Goal: Information Seeking & Learning: Find specific page/section

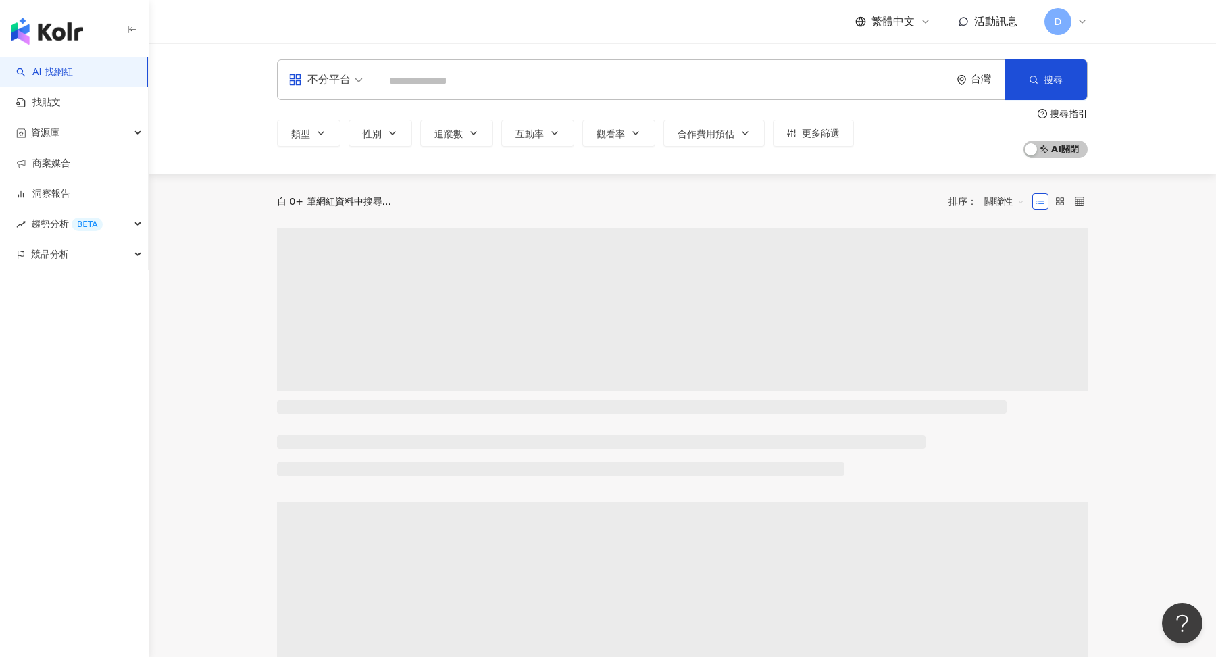
click at [1085, 21] on icon at bounding box center [1082, 21] width 11 height 11
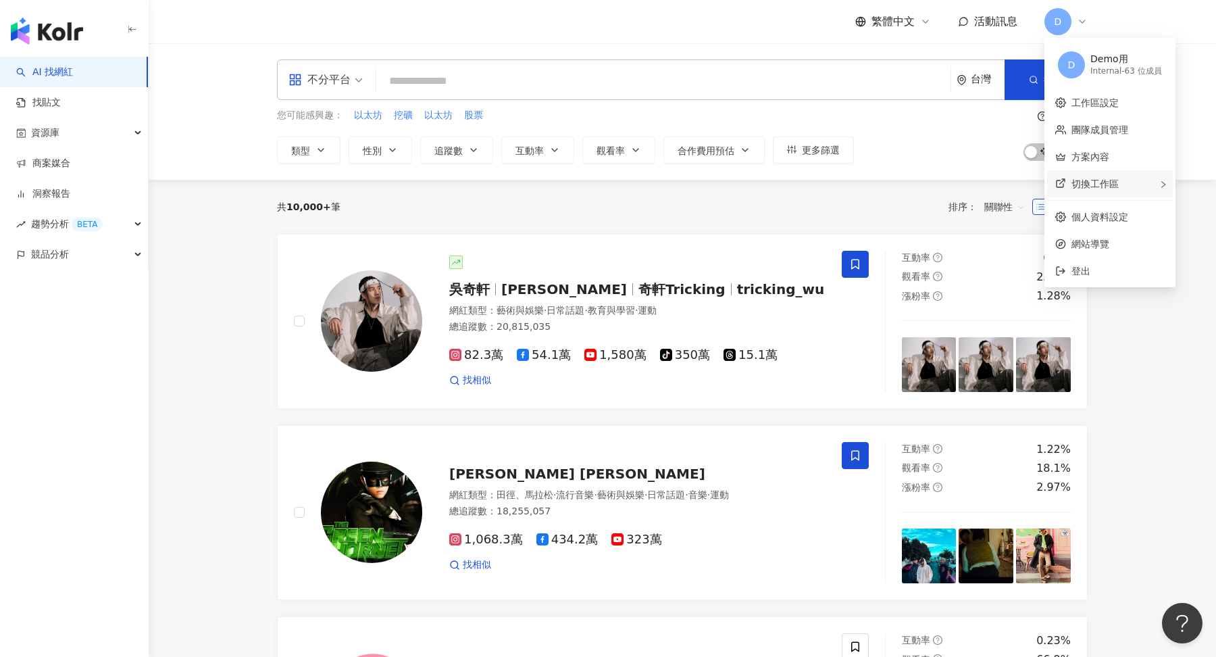
click at [1097, 180] on span "切換工作區" at bounding box center [1094, 183] width 47 height 11
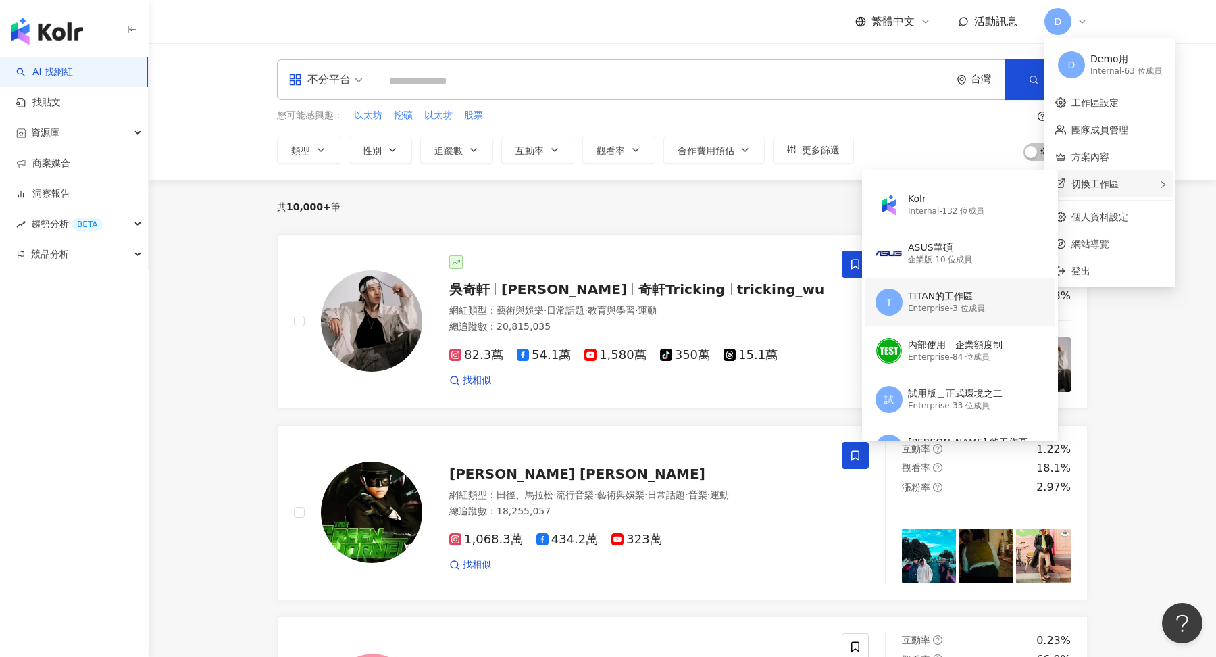
scroll to position [54, 0]
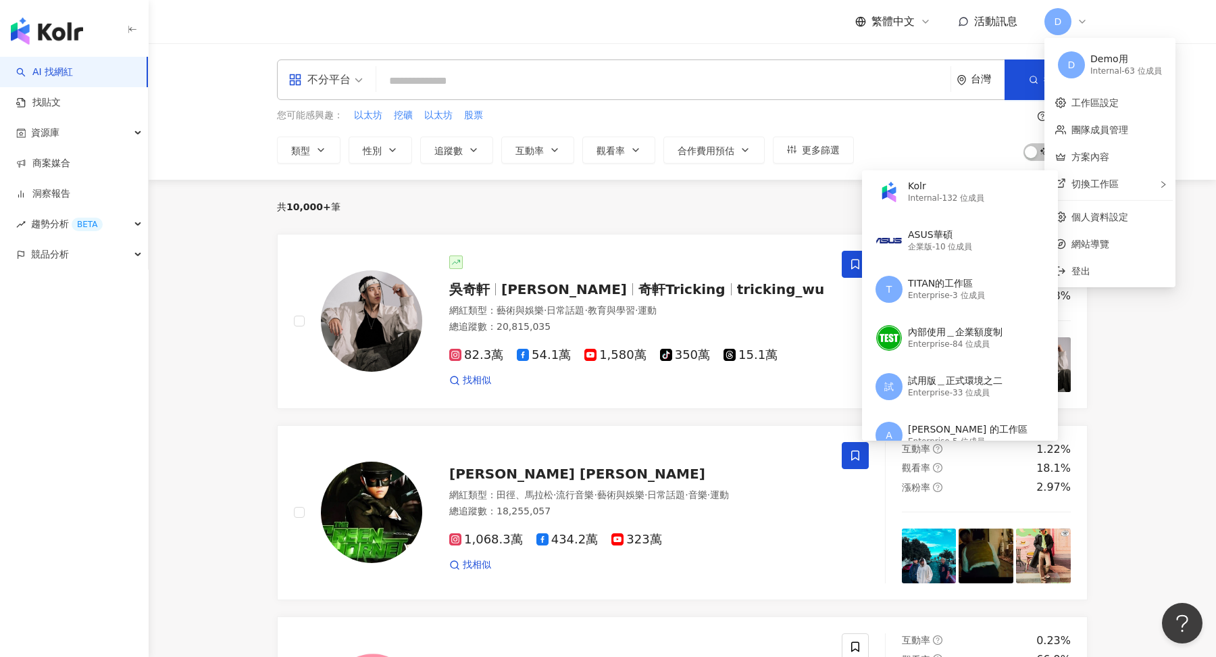
click at [888, 140] on div "您可能感興趣： 以太坊 挖礦 以太坊 股票 類型 性別 追蹤數 互動率 觀看率 合作費用預估 更多篩選 搜尋指引 AI 開啟 AI 關閉" at bounding box center [682, 135] width 811 height 55
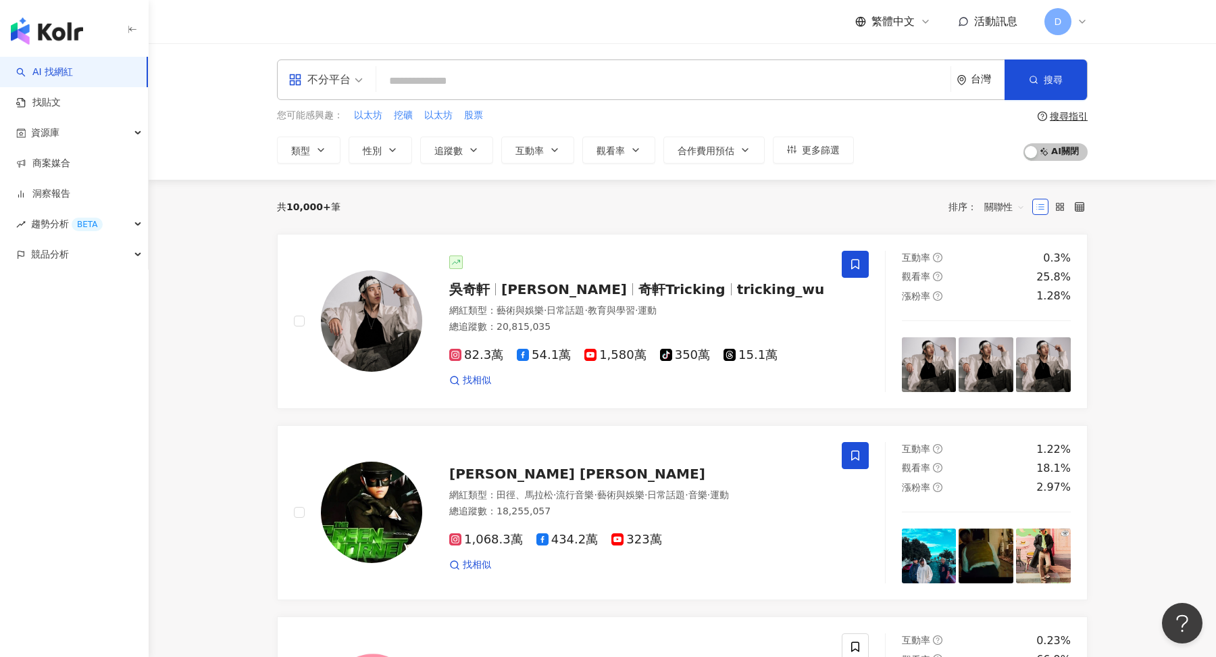
click at [1081, 31] on div "D" at bounding box center [1065, 21] width 43 height 27
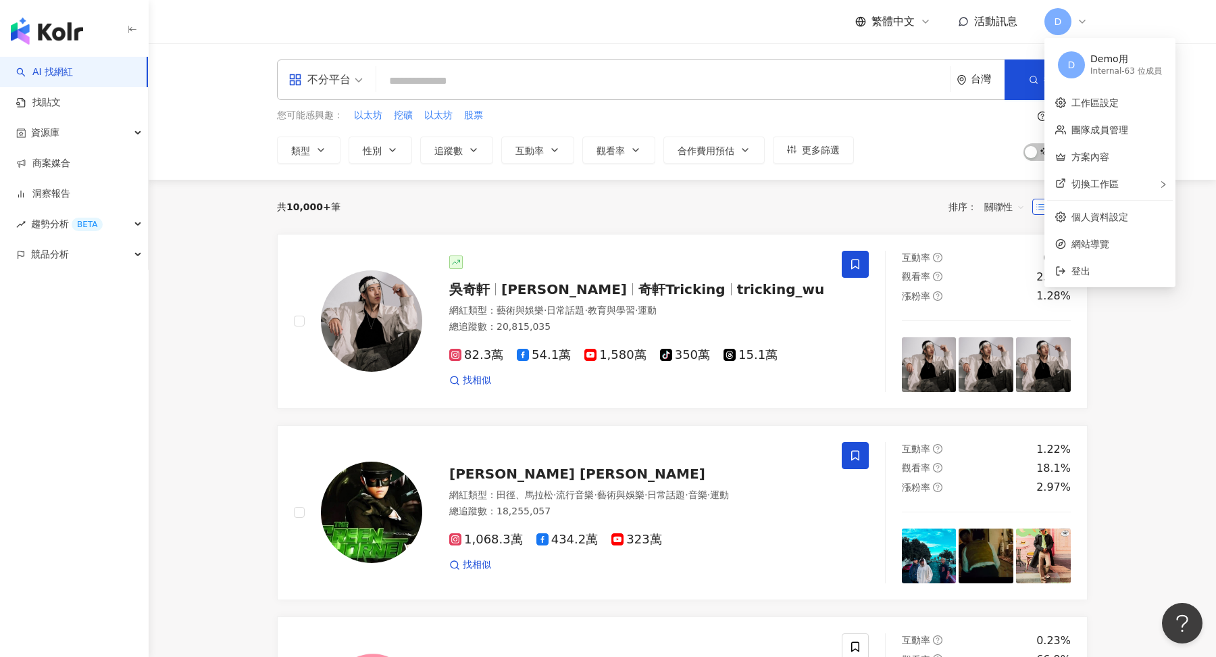
click at [844, 130] on div "您可能感興趣： 以太坊 挖礦 以太坊 股票 類型 性別 追蹤數 互動率 觀看率 合作費用預估 更多篩選" at bounding box center [565, 135] width 577 height 55
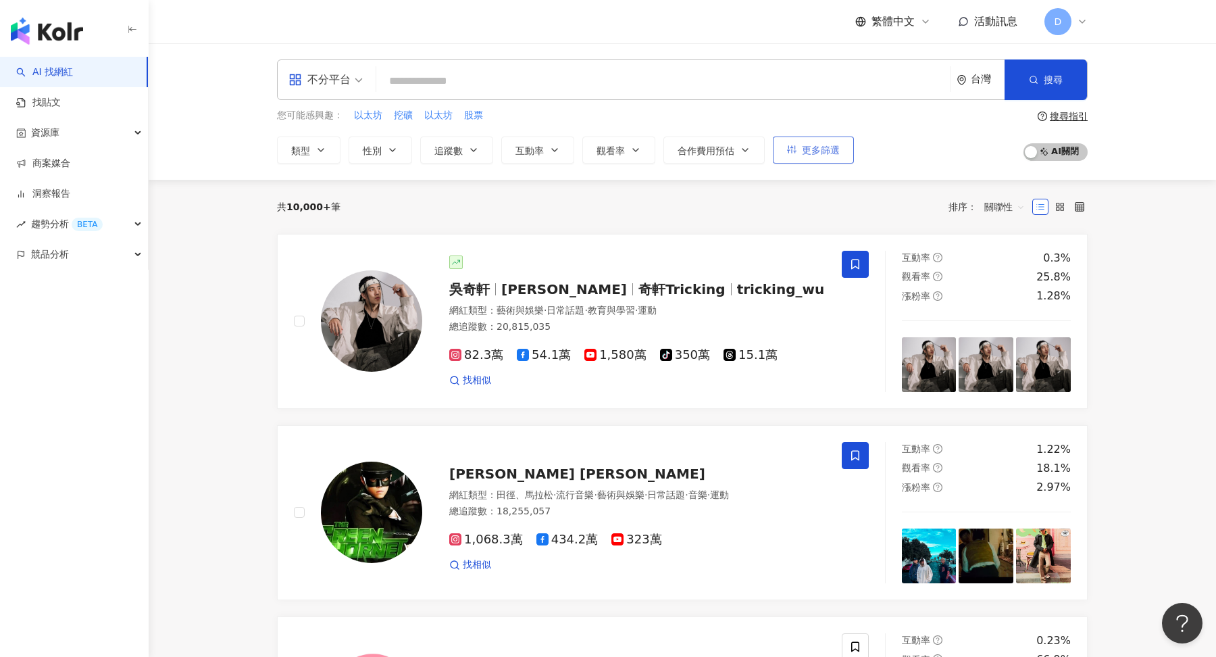
click at [809, 162] on button "更多篩選" at bounding box center [813, 149] width 81 height 27
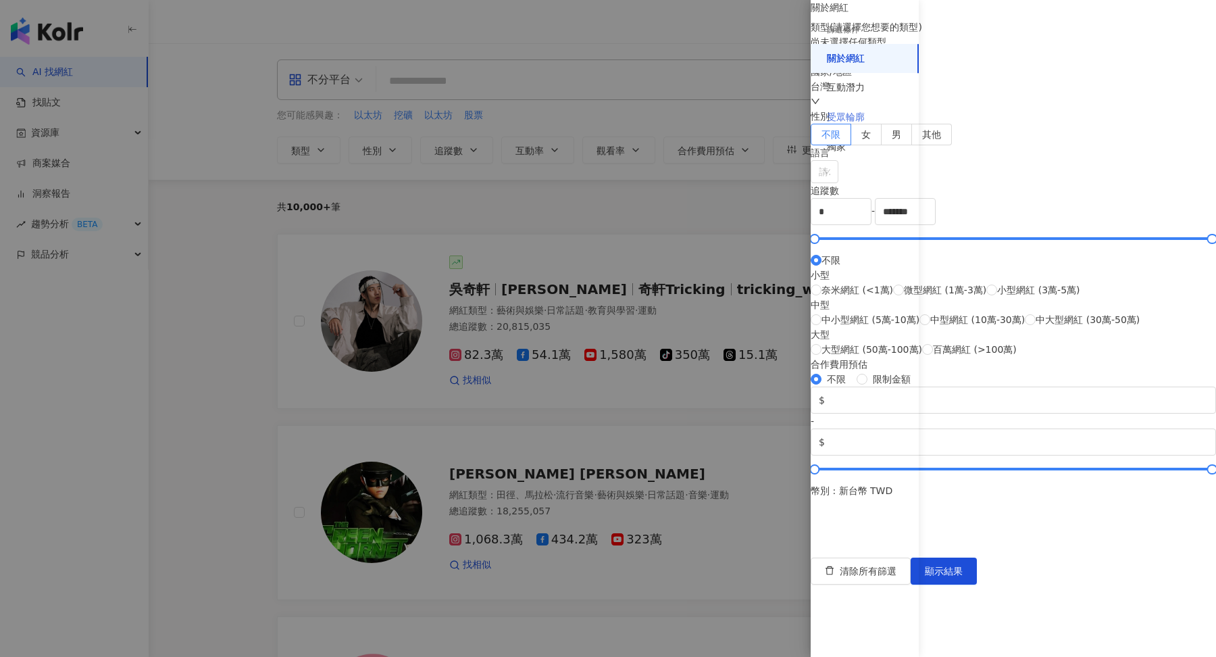
click at [858, 126] on div "受眾輪廓" at bounding box center [865, 118] width 108 height 30
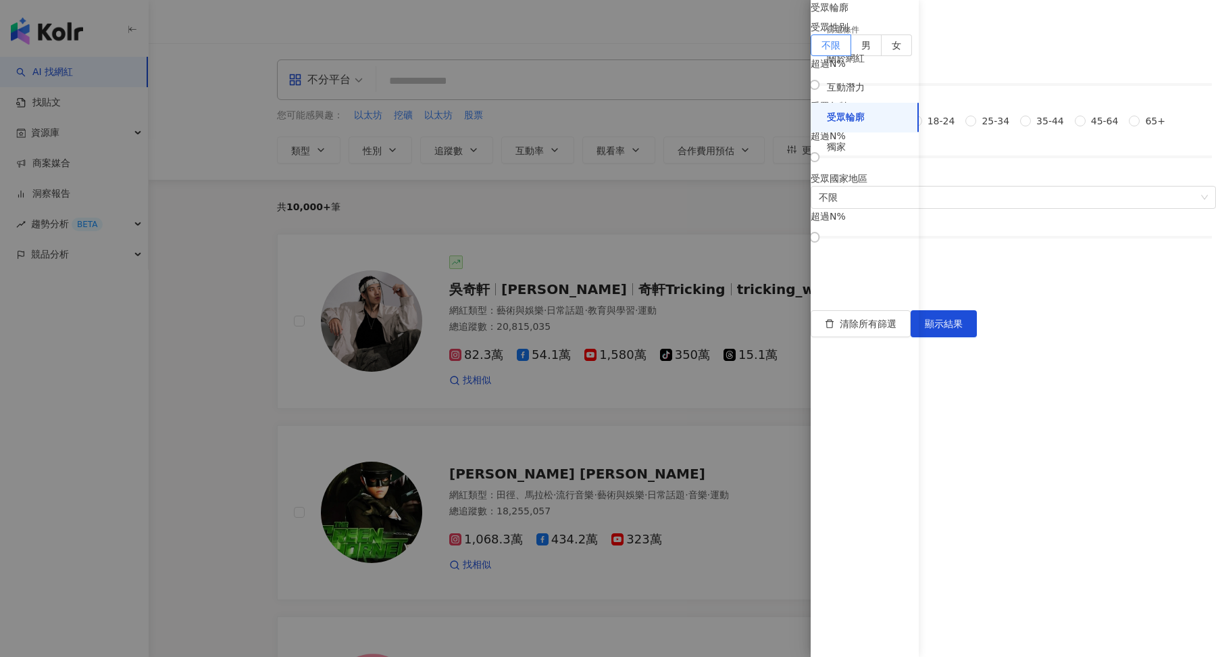
scroll to position [0, 0]
click at [783, 195] on div at bounding box center [608, 328] width 1216 height 657
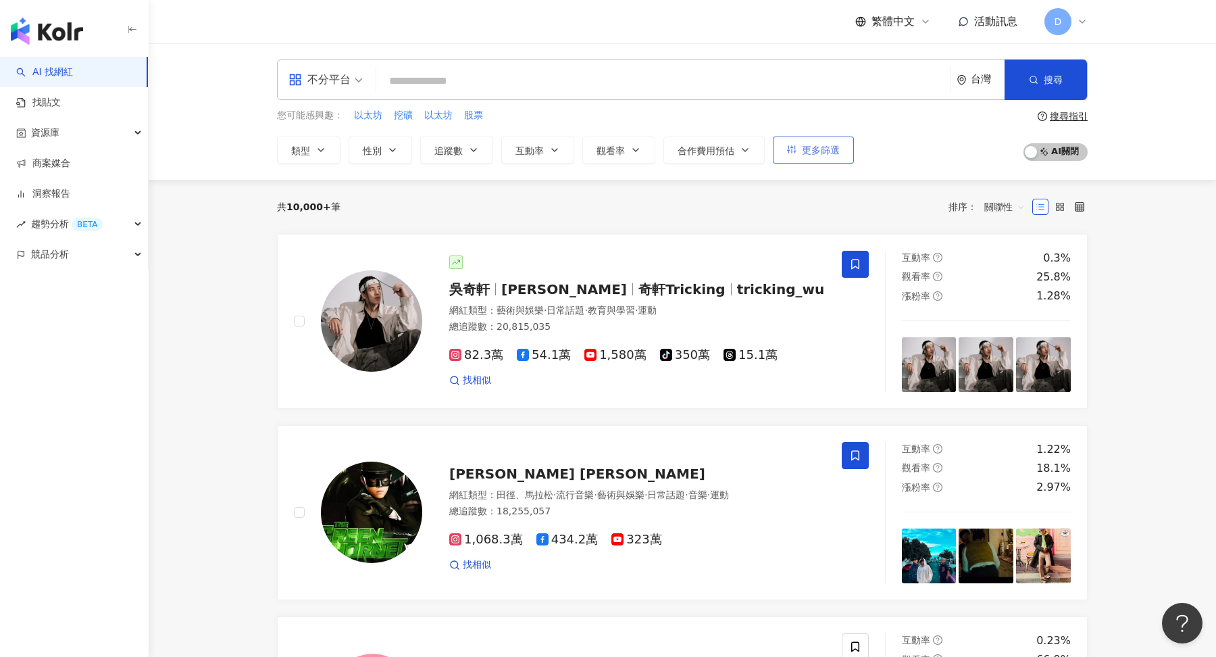
click at [831, 153] on span "更多篩選" at bounding box center [821, 150] width 38 height 11
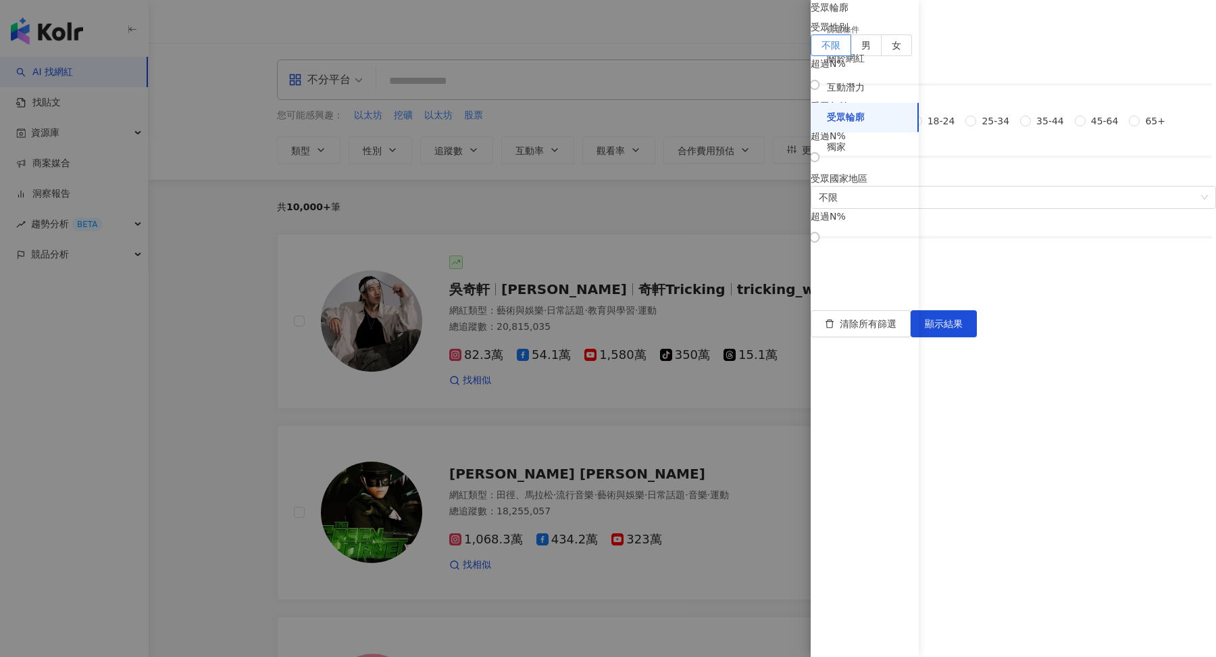
click at [774, 190] on div at bounding box center [608, 328] width 1216 height 657
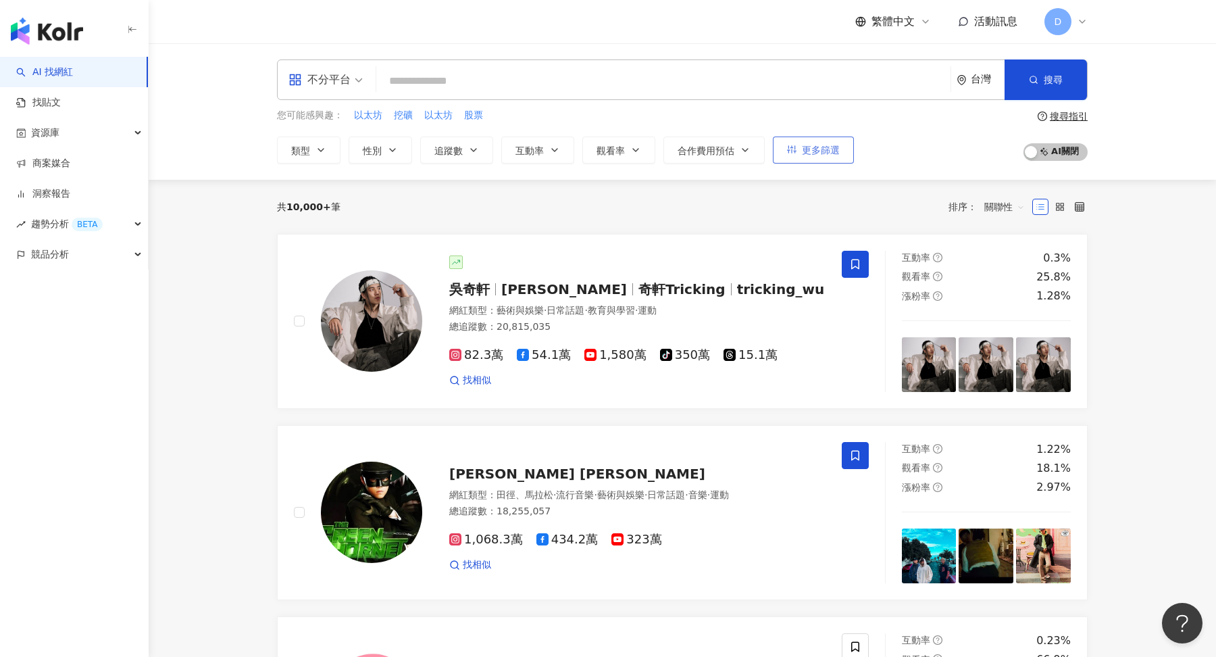
click at [815, 157] on button "更多篩選" at bounding box center [813, 149] width 81 height 27
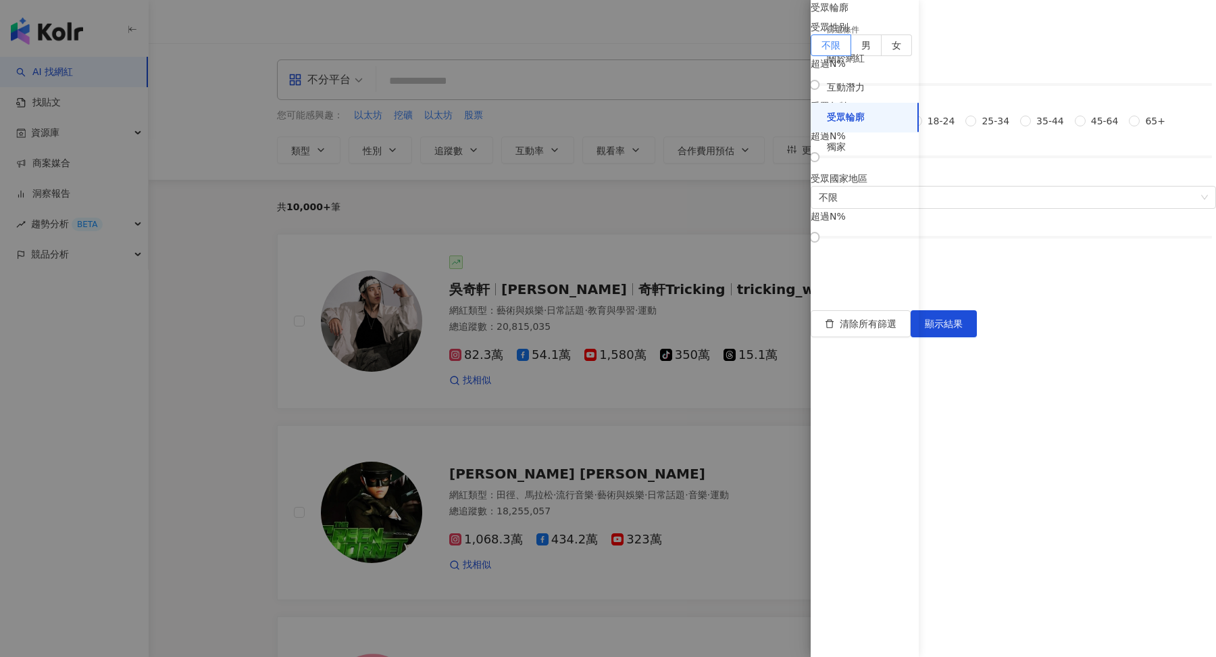
click at [757, 238] on div at bounding box center [608, 328] width 1216 height 657
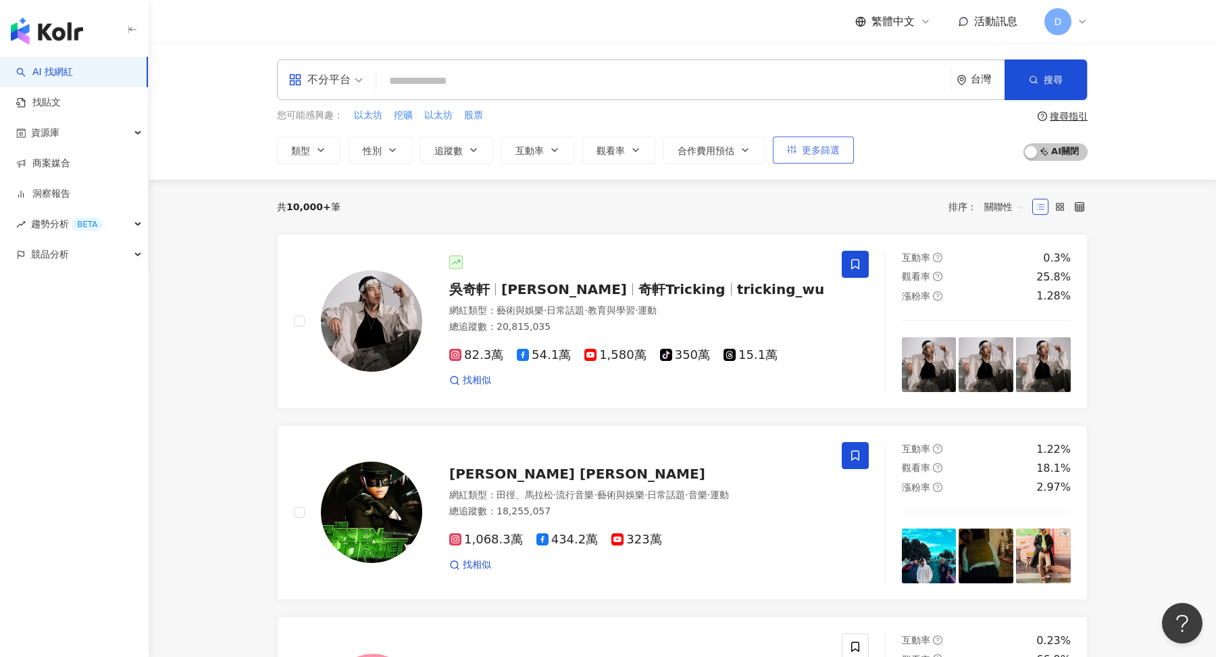
click at [821, 152] on span "更多篩選" at bounding box center [821, 150] width 38 height 11
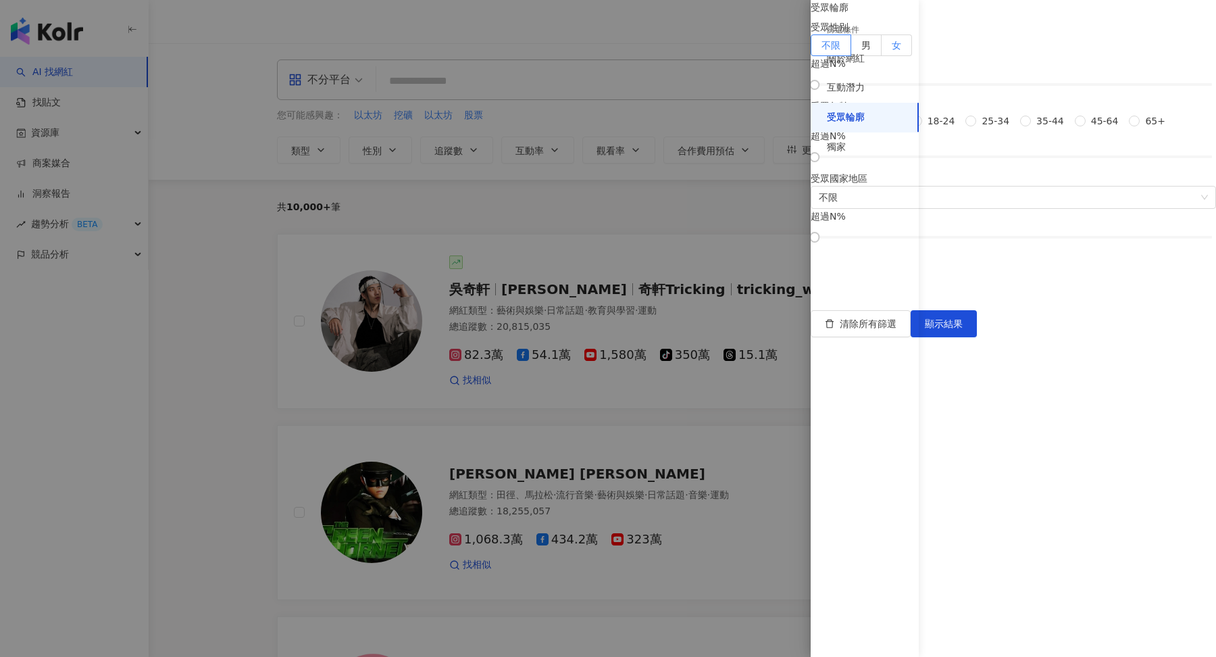
click at [912, 56] on label "女" at bounding box center [896, 45] width 30 height 22
drag, startPoint x: 945, startPoint y: 157, endPoint x: 1088, endPoint y: 155, distance: 143.2
click at [1088, 88] on div at bounding box center [1014, 84] width 398 height 8
click at [977, 337] on button "顯示結果" at bounding box center [944, 323] width 66 height 27
